Goal: Task Accomplishment & Management: Manage account settings

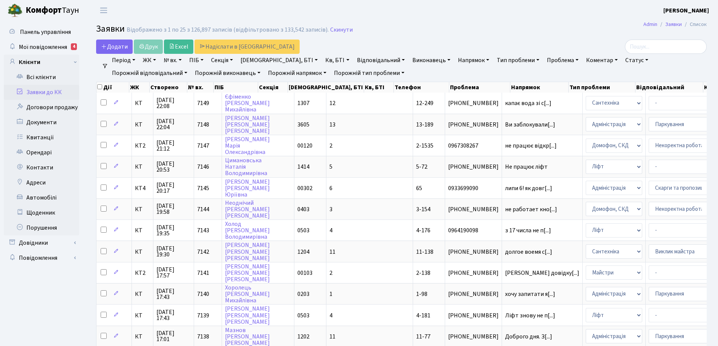
select select "25"
click at [126, 47] on span "Додати" at bounding box center [114, 47] width 27 height 8
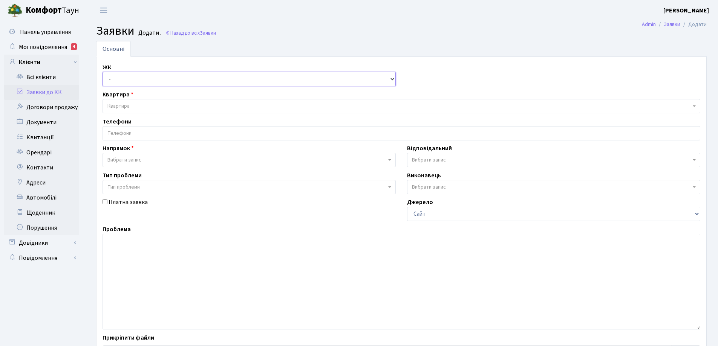
click at [393, 79] on select "- КТ, вул. Регенераторна, 4 КТ2, просп. Соборності, 17 КТ3, вул. Березнева, 16 …" at bounding box center [249, 79] width 293 height 14
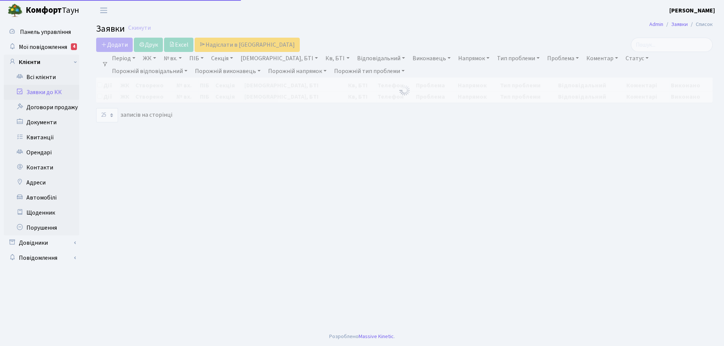
select select "25"
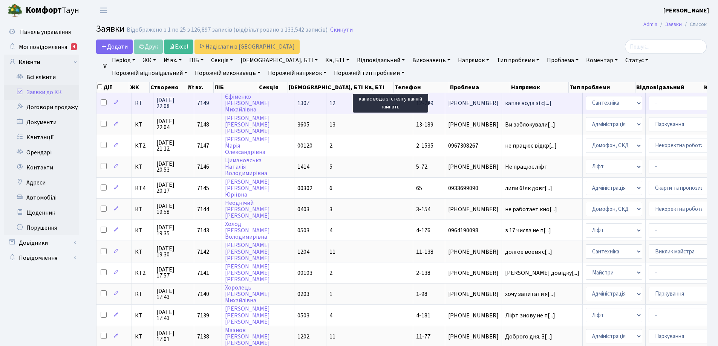
click at [505, 104] on span "капає вода зі с[...]" at bounding box center [528, 103] width 46 height 8
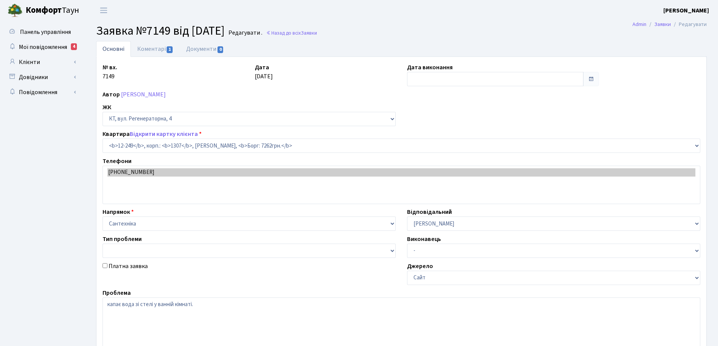
select select "7356"
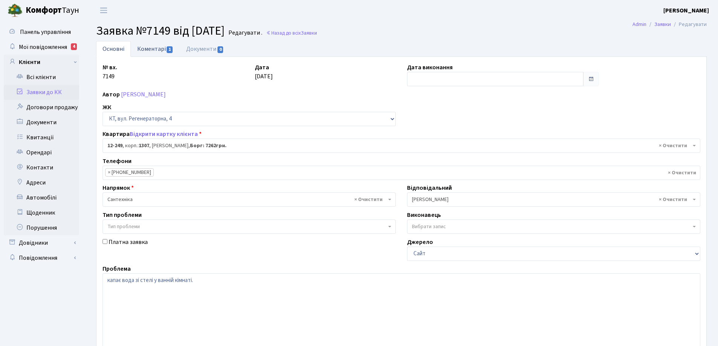
click at [159, 49] on link "Коментарі 1" at bounding box center [155, 48] width 49 height 15
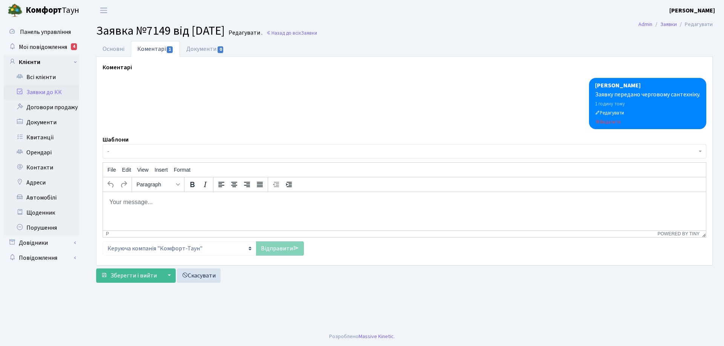
click at [130, 202] on body "Rich Text Area. Press ALT-0 for help." at bounding box center [404, 202] width 591 height 8
click at [283, 248] on link "Відправити" at bounding box center [280, 249] width 48 height 14
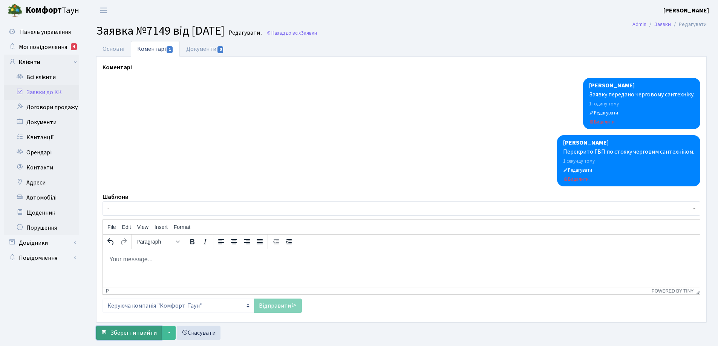
click at [148, 331] on span "Зберегти і вийти" at bounding box center [133, 333] width 46 height 8
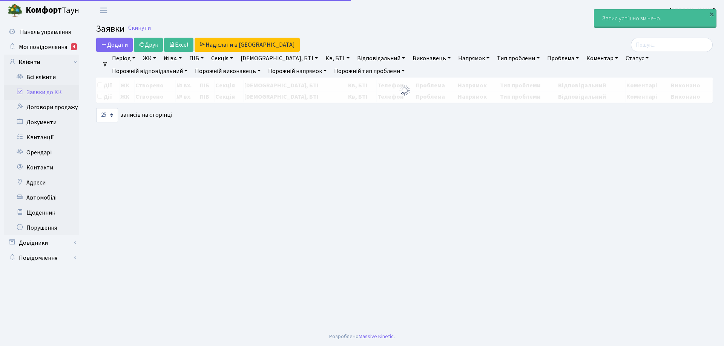
select select "25"
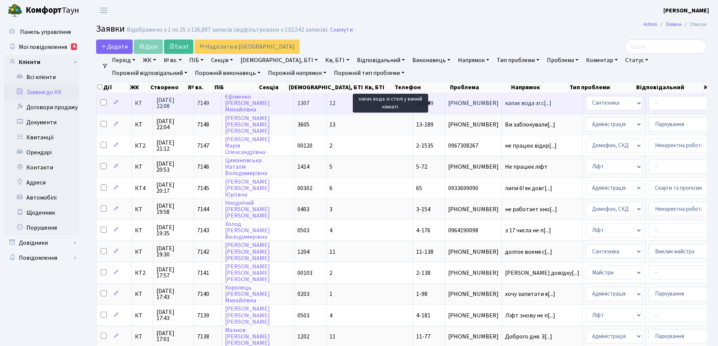
click at [505, 105] on span "капає вода зі с[...]" at bounding box center [528, 103] width 46 height 8
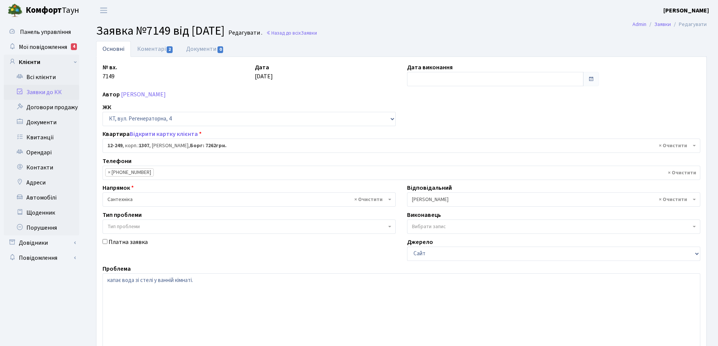
select select "7356"
click at [154, 50] on link "Коментарі 2" at bounding box center [155, 48] width 49 height 15
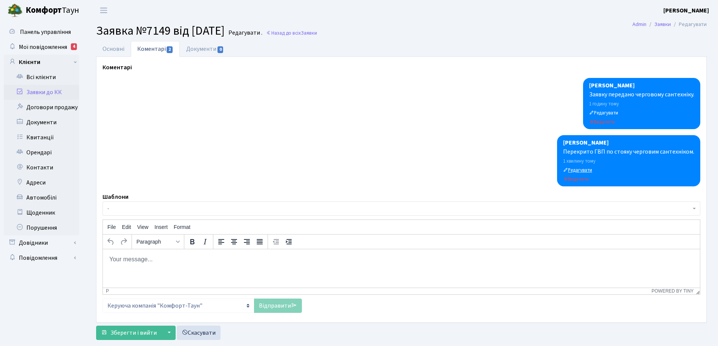
click at [584, 168] on small "Редагувати" at bounding box center [577, 170] width 29 height 7
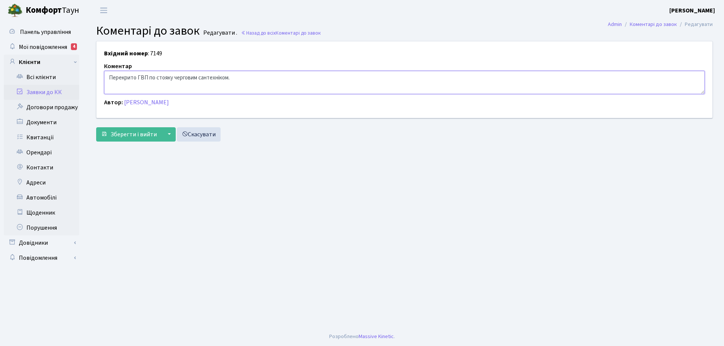
click at [236, 78] on textarea "Перекрито ГВП по стояку черговим сантехніком." at bounding box center [404, 82] width 600 height 23
click at [107, 76] on textarea "Перекрито ГВП по стояку черговим сантехніком." at bounding box center [404, 82] width 600 height 23
click at [133, 78] on textarea "Перекрито ГВП по стояку черговим сантехніком." at bounding box center [404, 82] width 600 height 23
type textarea "Причину залиття не встановлено .Перекрито ГВП по стояку черговим сантехніком."
click at [141, 131] on span "Зберегти і вийти" at bounding box center [133, 134] width 46 height 8
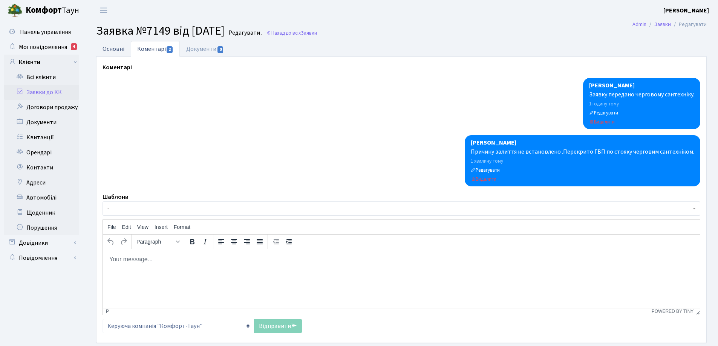
click at [122, 48] on link "Основні" at bounding box center [113, 48] width 35 height 15
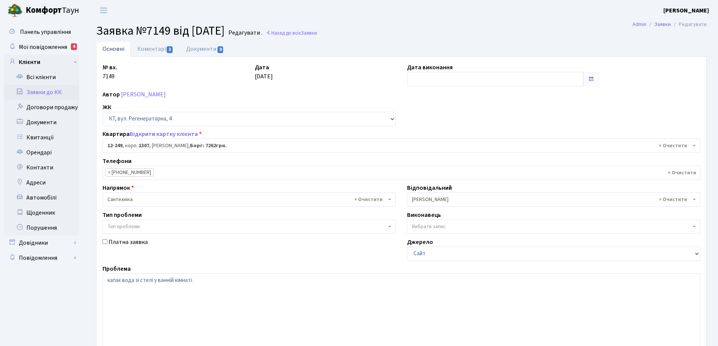
click at [122, 48] on link "Основні" at bounding box center [113, 49] width 35 height 16
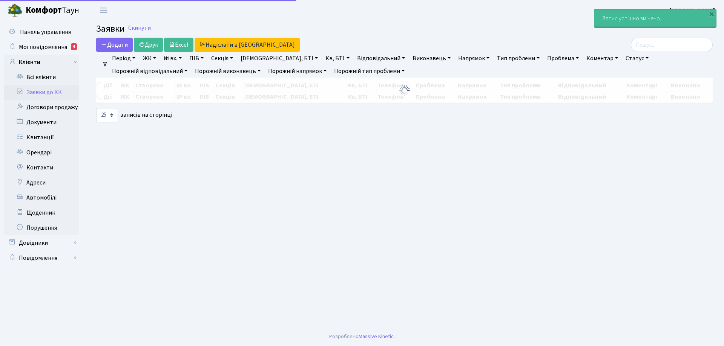
select select "25"
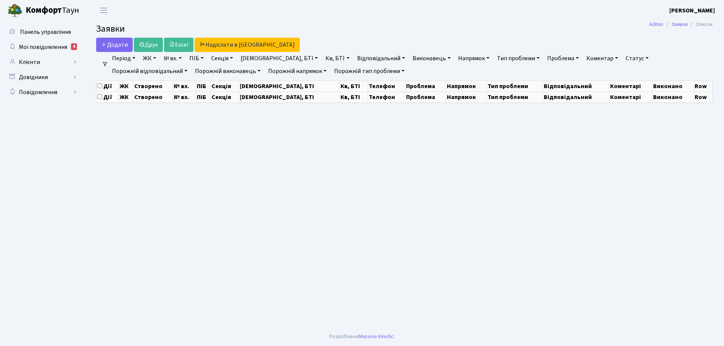
select select "25"
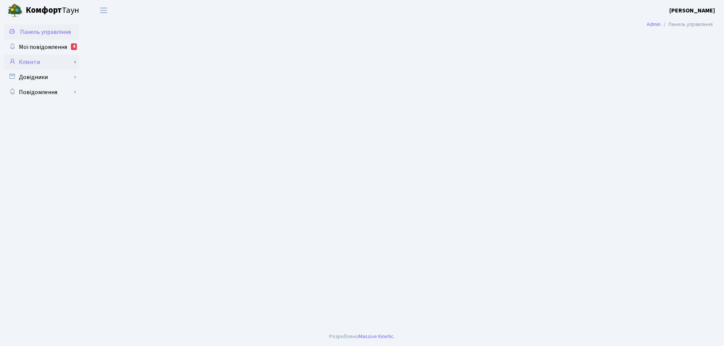
click at [26, 61] on link "Клієнти" at bounding box center [41, 62] width 75 height 15
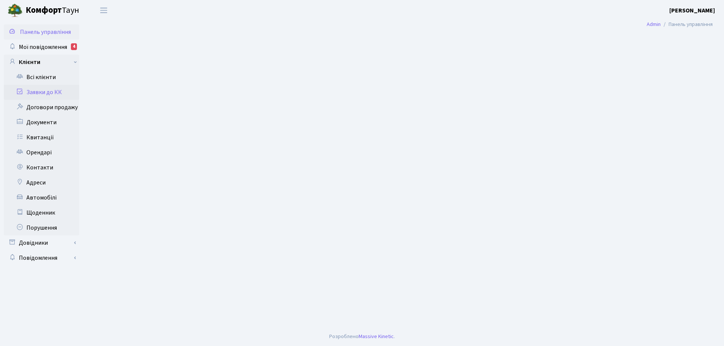
click at [47, 93] on link "Заявки до КК" at bounding box center [41, 92] width 75 height 15
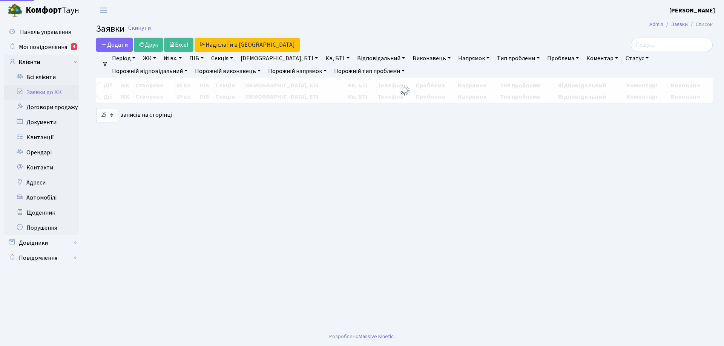
select select "25"
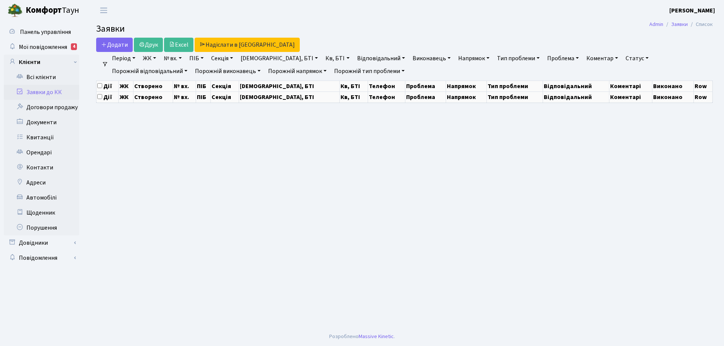
select select "25"
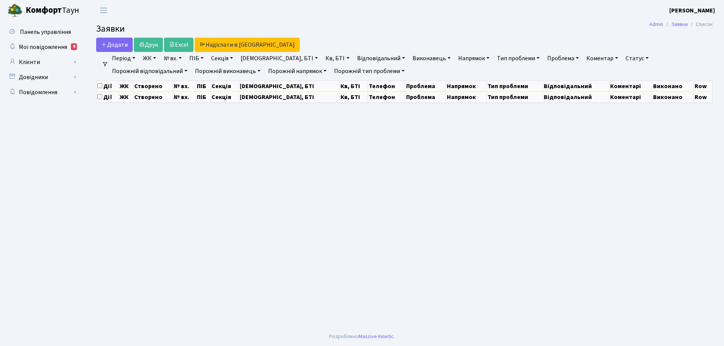
select select "25"
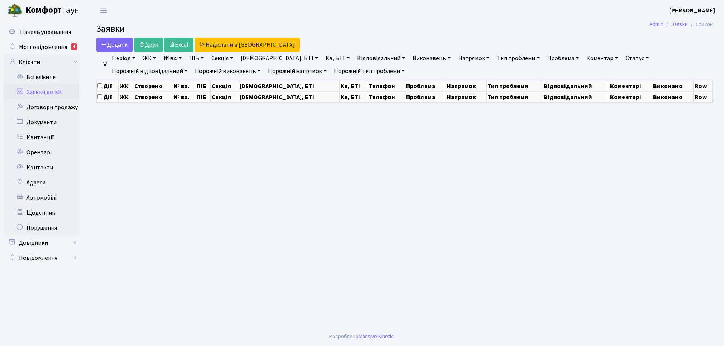
select select "25"
